Goal: Navigation & Orientation: Find specific page/section

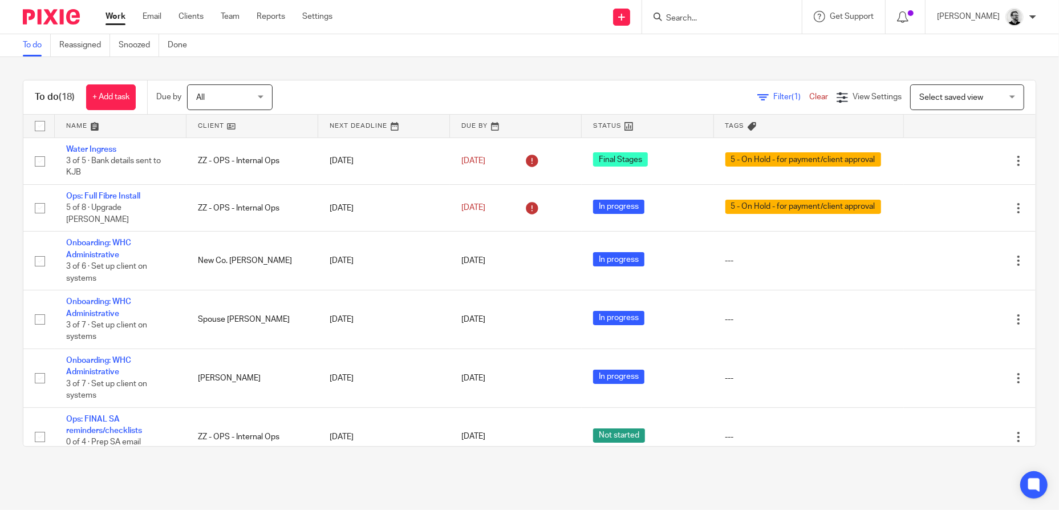
click at [120, 17] on link "Work" at bounding box center [116, 16] width 20 height 11
click at [230, 17] on link "Team" at bounding box center [230, 16] width 19 height 11
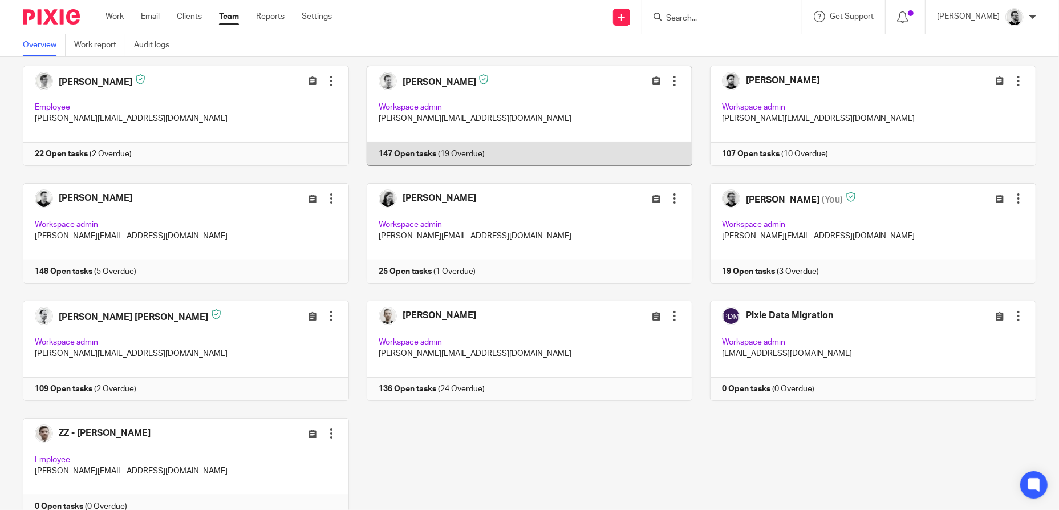
scroll to position [105, 0]
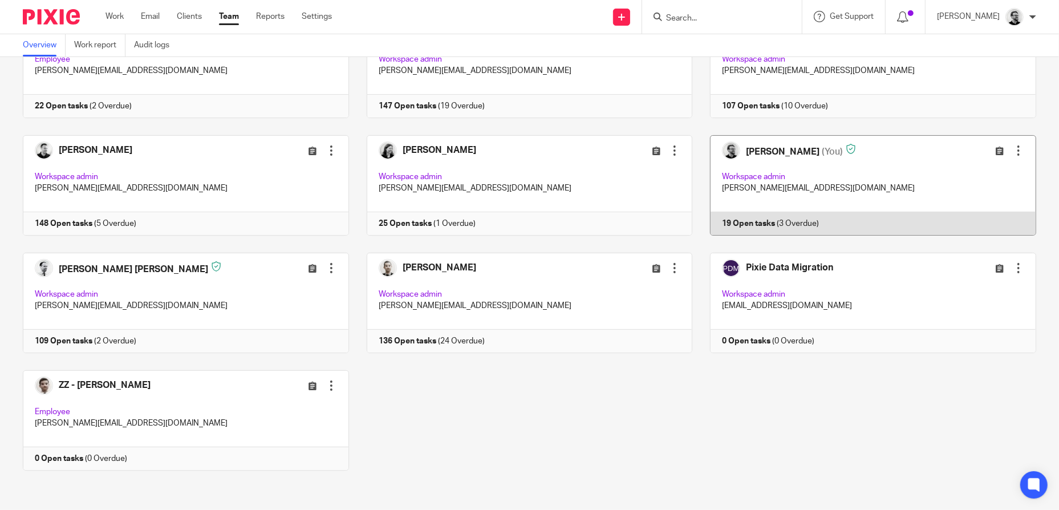
click at [1013, 151] on div at bounding box center [1018, 150] width 11 height 11
click at [933, 144] on div "Edit user Transfer Reset Two-Factor Authentication" at bounding box center [974, 150] width 101 height 13
click at [876, 165] on link at bounding box center [865, 185] width 344 height 100
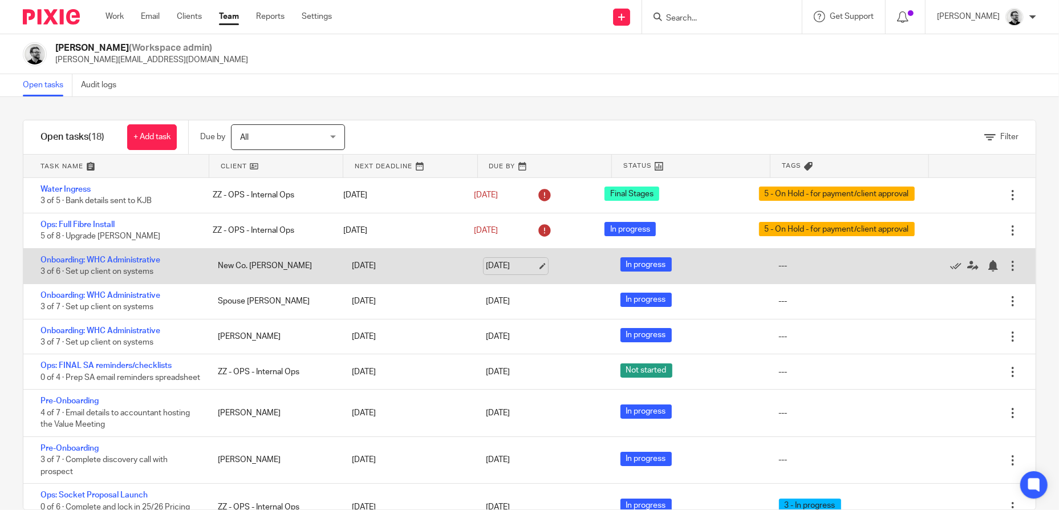
click at [495, 265] on link "[DATE]" at bounding box center [511, 266] width 51 height 12
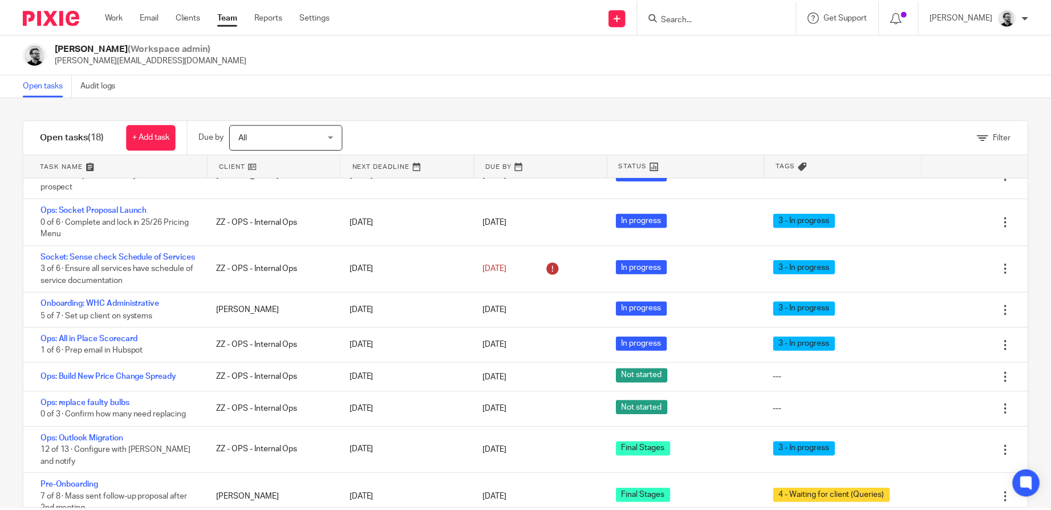
scroll to position [342, 0]
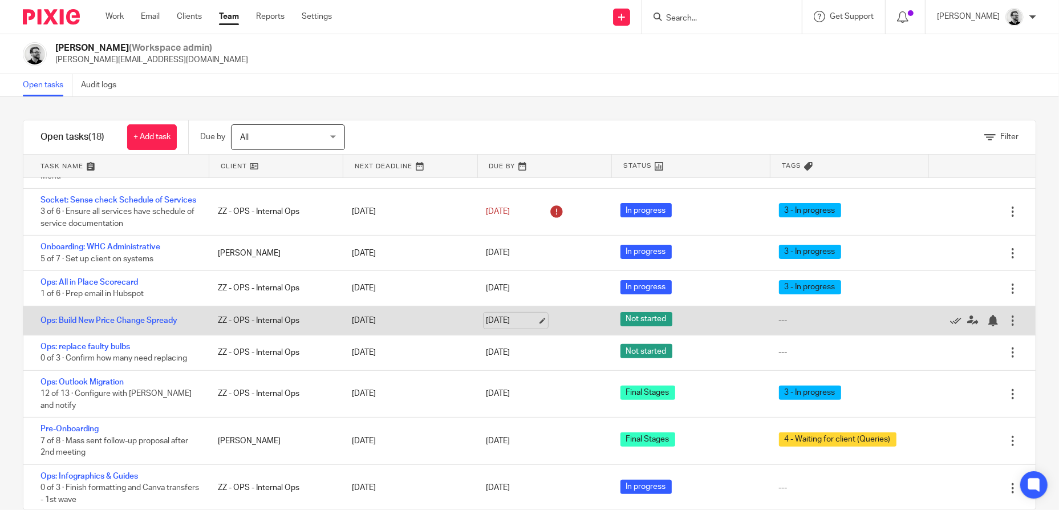
click at [503, 327] on link "[DATE]" at bounding box center [511, 321] width 51 height 12
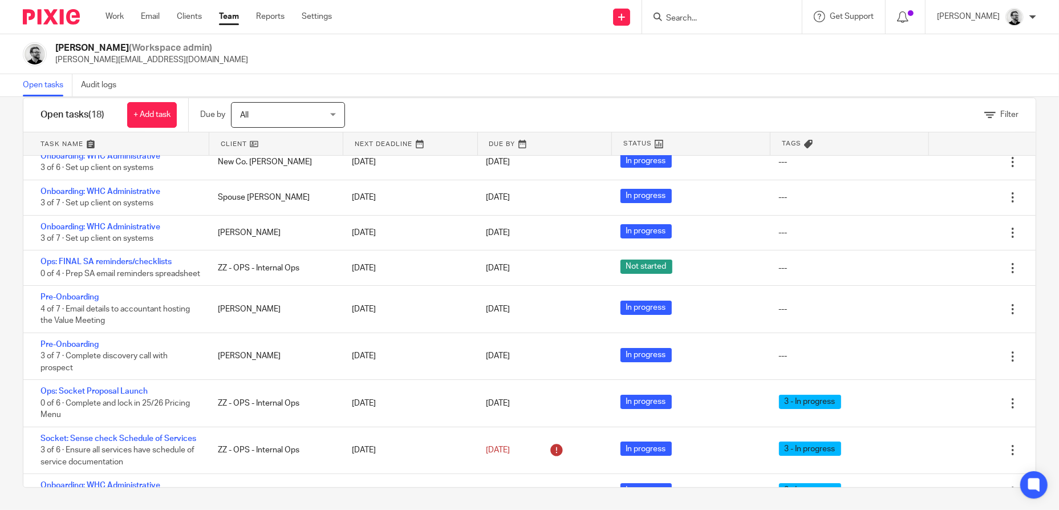
scroll to position [0, 0]
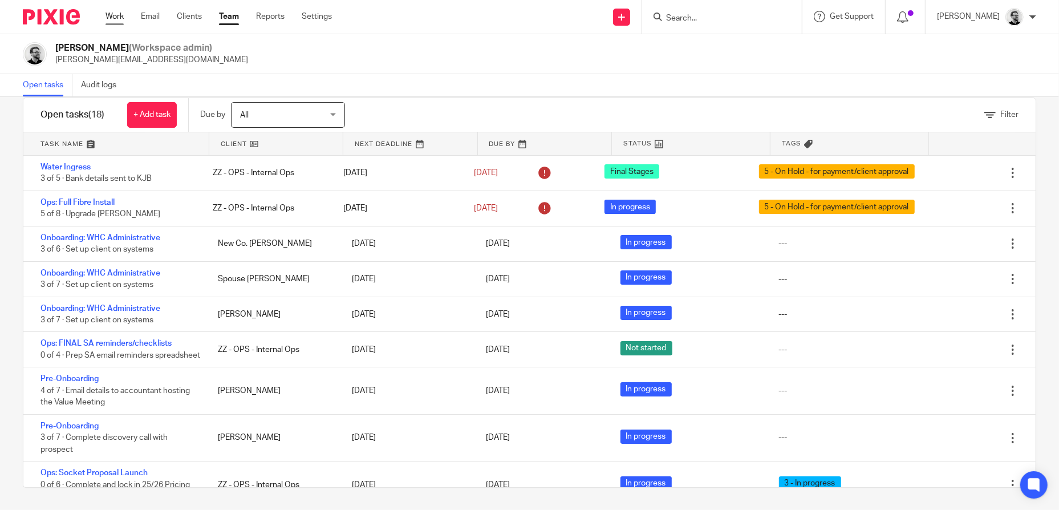
click at [123, 17] on link "Work" at bounding box center [115, 16] width 18 height 11
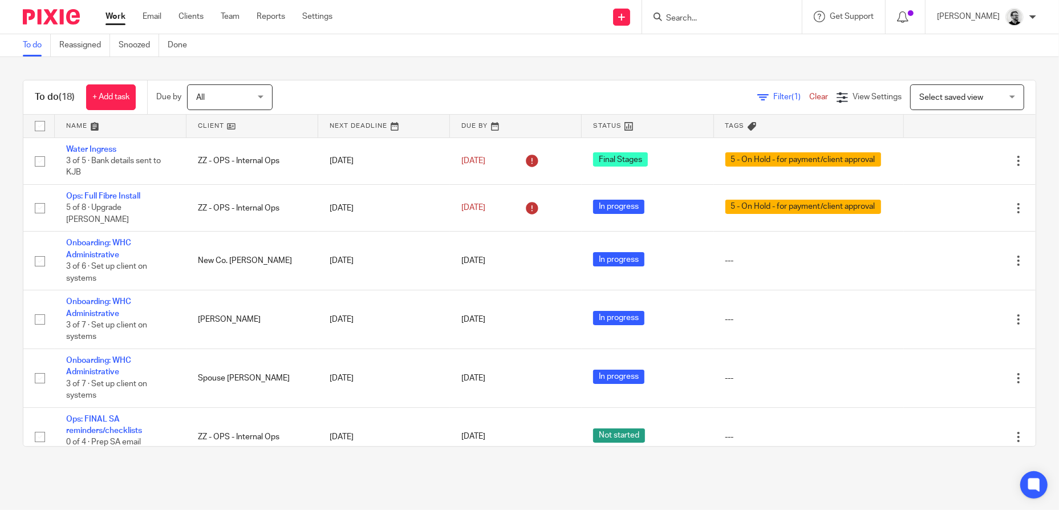
click at [698, 22] on input "Search" at bounding box center [716, 19] width 103 height 10
